Goal: Information Seeking & Learning: Find contact information

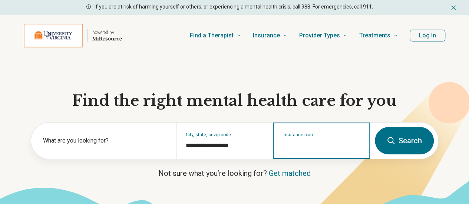
click at [293, 147] on input "Insurance plan" at bounding box center [321, 145] width 79 height 9
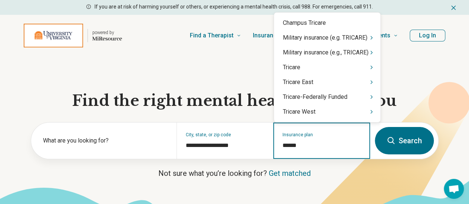
type input "*******"
click at [304, 69] on div "Tricare" at bounding box center [327, 67] width 106 height 15
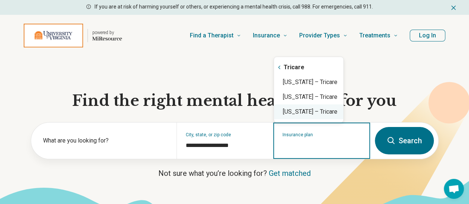
click at [305, 112] on div "[US_STATE] – Tricare" at bounding box center [308, 111] width 69 height 15
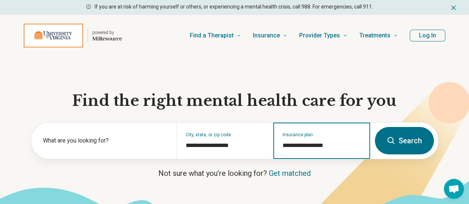
type input "**********"
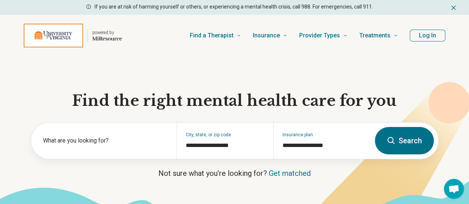
click at [405, 149] on button "Search" at bounding box center [404, 140] width 59 height 27
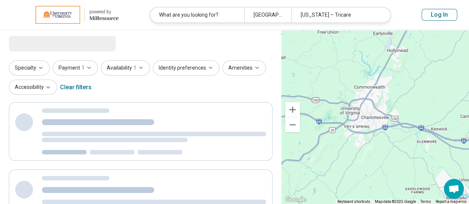
select select "***"
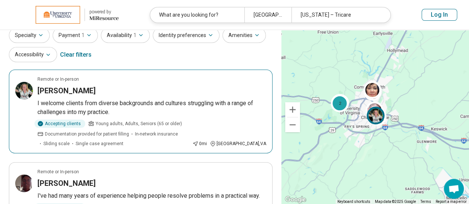
scroll to position [27, 0]
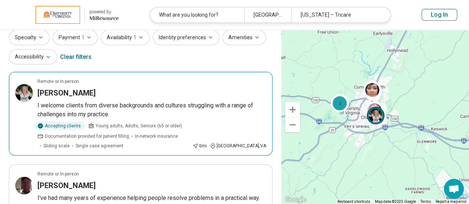
click at [135, 102] on p "I welcome clients from diverse backgrounds and cultures struggling with a range…" at bounding box center [151, 110] width 229 height 18
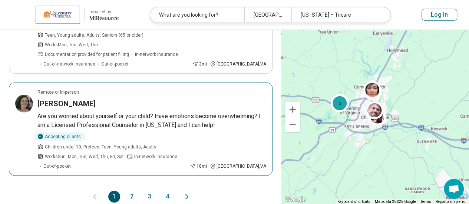
scroll to position [889, 0]
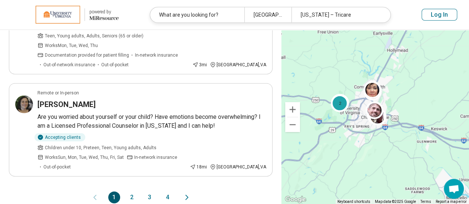
click at [129, 192] on button "2" at bounding box center [132, 198] width 12 height 12
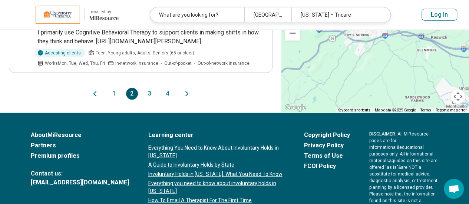
scroll to position [906, 0]
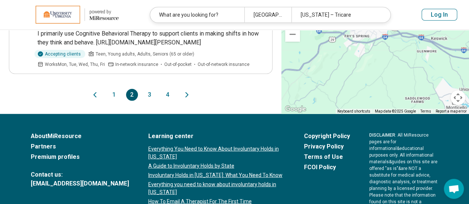
click at [113, 89] on button "1" at bounding box center [114, 95] width 12 height 12
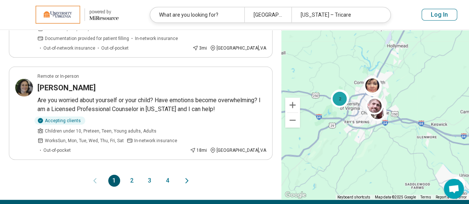
scroll to position [0, 0]
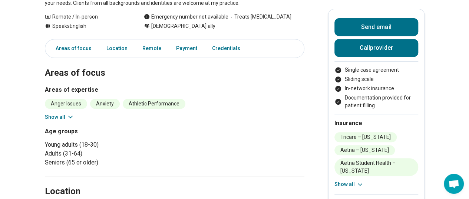
scroll to position [143, 0]
click at [65, 116] on button "Show all" at bounding box center [59, 117] width 29 height 8
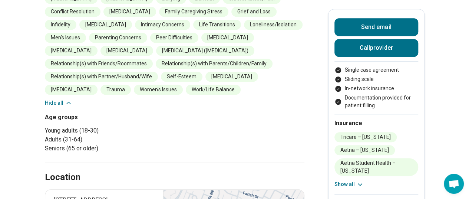
scroll to position [267, 4]
